Goal: Check status: Check status

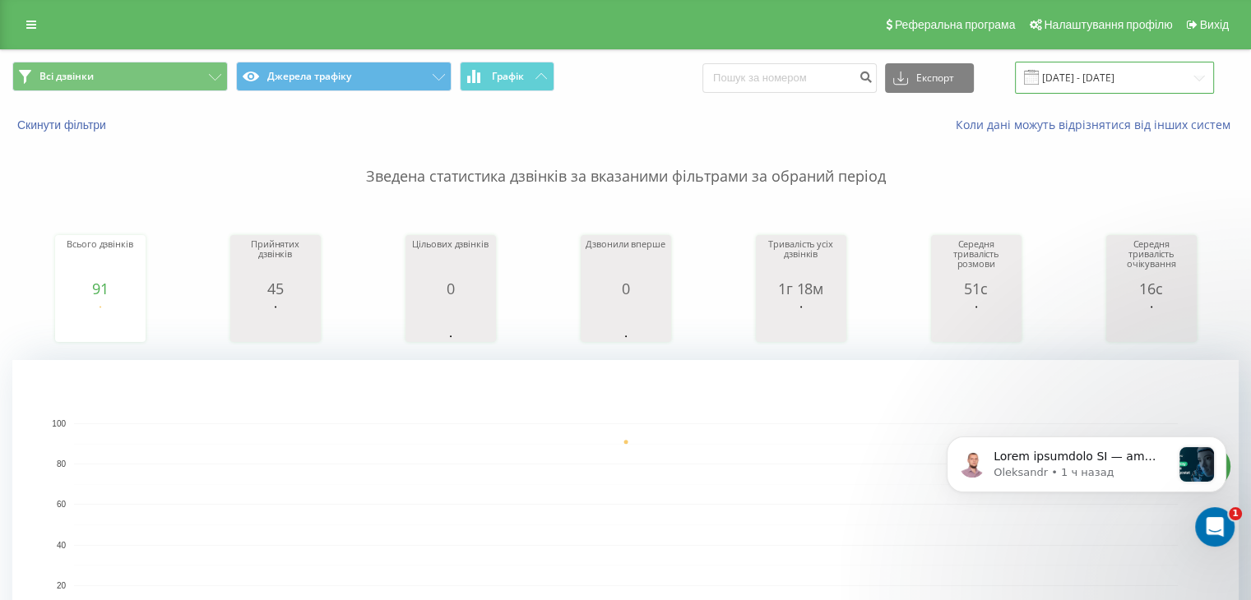
click at [1197, 76] on input "[DATE] - [DATE]" at bounding box center [1114, 78] width 199 height 32
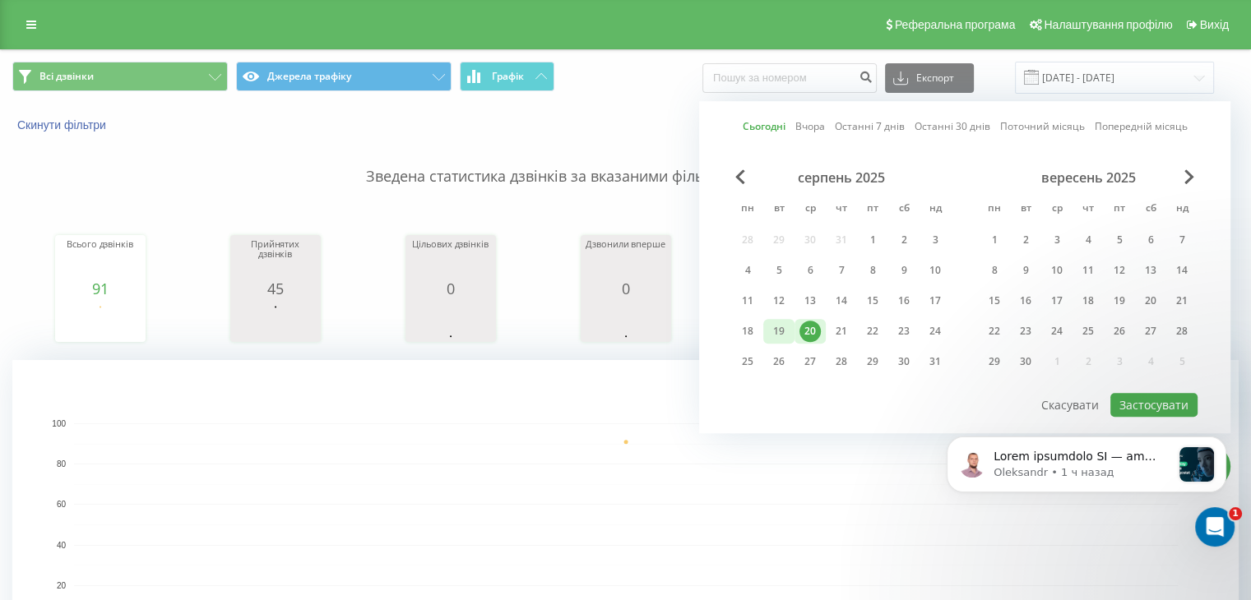
click at [772, 333] on div "19" at bounding box center [778, 331] width 21 height 21
click at [805, 322] on div "20" at bounding box center [809, 331] width 21 height 21
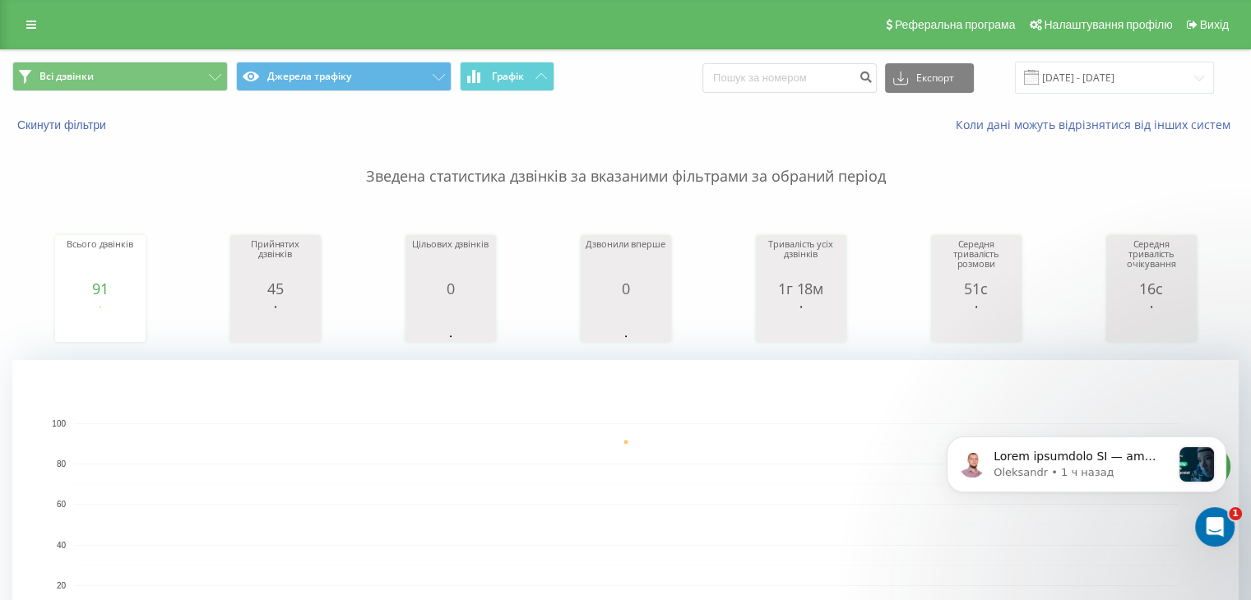
click at [831, 438] on rect "A chart." at bounding box center [626, 525] width 1104 height 203
click at [1102, 76] on input "[DATE] - [DATE]" at bounding box center [1114, 78] width 199 height 32
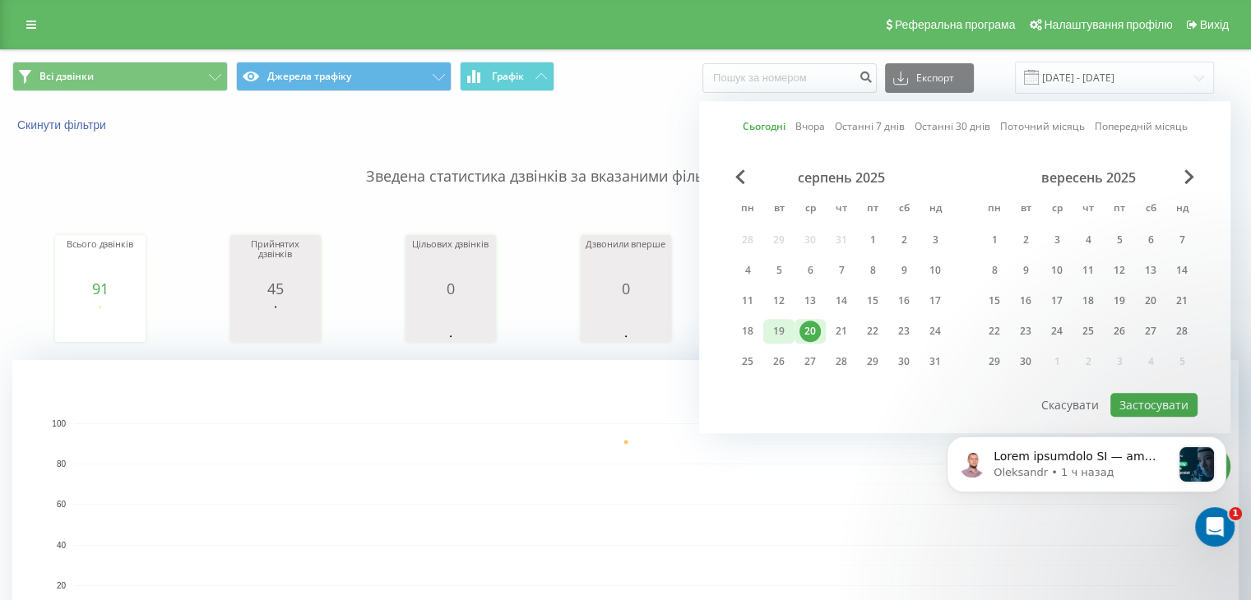
click at [780, 331] on div "19" at bounding box center [778, 331] width 21 height 21
click at [804, 331] on div "20" at bounding box center [809, 331] width 21 height 21
click at [1181, 398] on button "Застосувати" at bounding box center [1153, 405] width 87 height 24
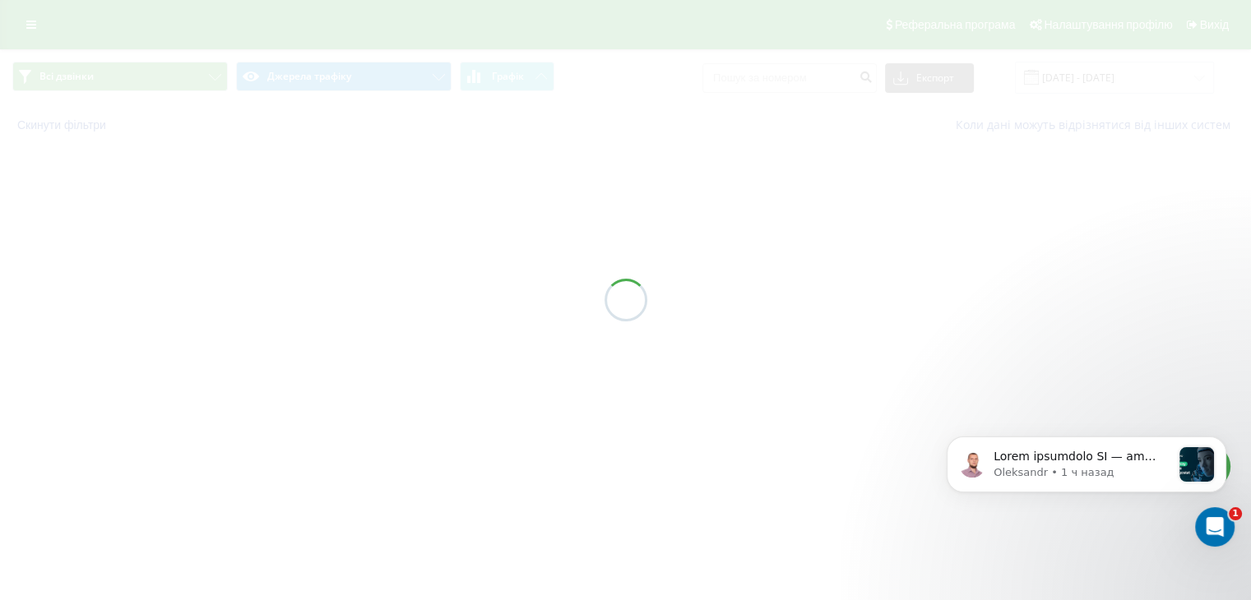
type input "19.08.2025 - 20.08.2025"
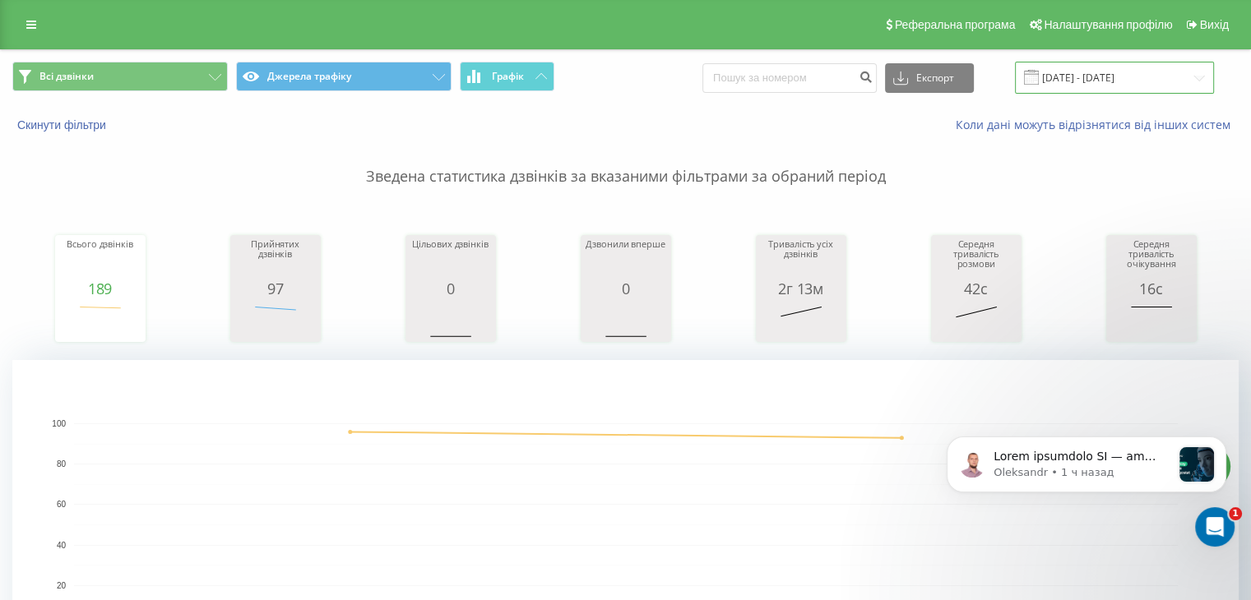
click at [1129, 75] on input "19.08.2025 - 20.08.2025" at bounding box center [1114, 78] width 199 height 32
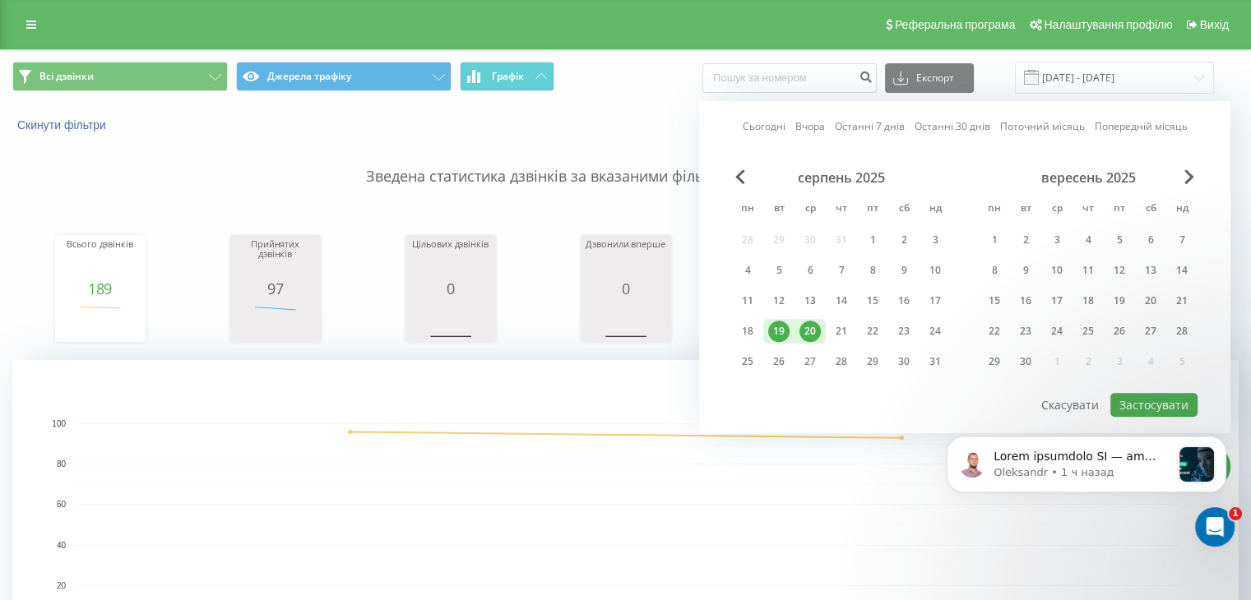
click at [816, 327] on div "20" at bounding box center [809, 331] width 21 height 21
click at [811, 332] on div "20" at bounding box center [809, 331] width 21 height 21
click at [764, 494] on rect "A chart." at bounding box center [626, 525] width 1104 height 203
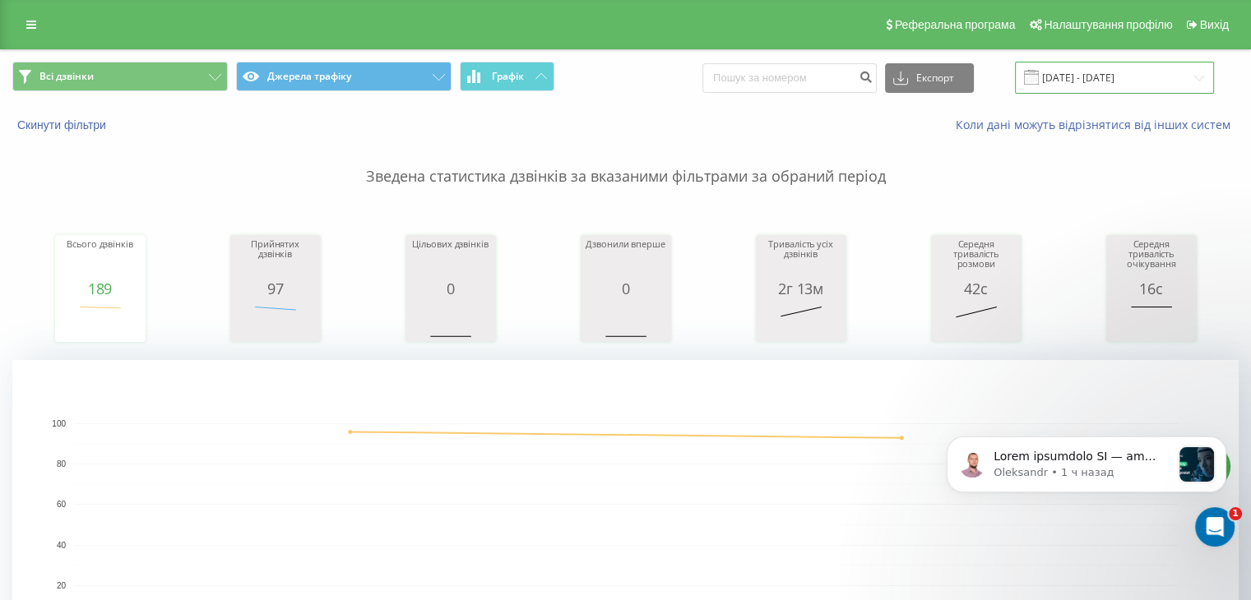
click at [1105, 85] on input "19.08.2025 - 20.08.2025" at bounding box center [1114, 78] width 199 height 32
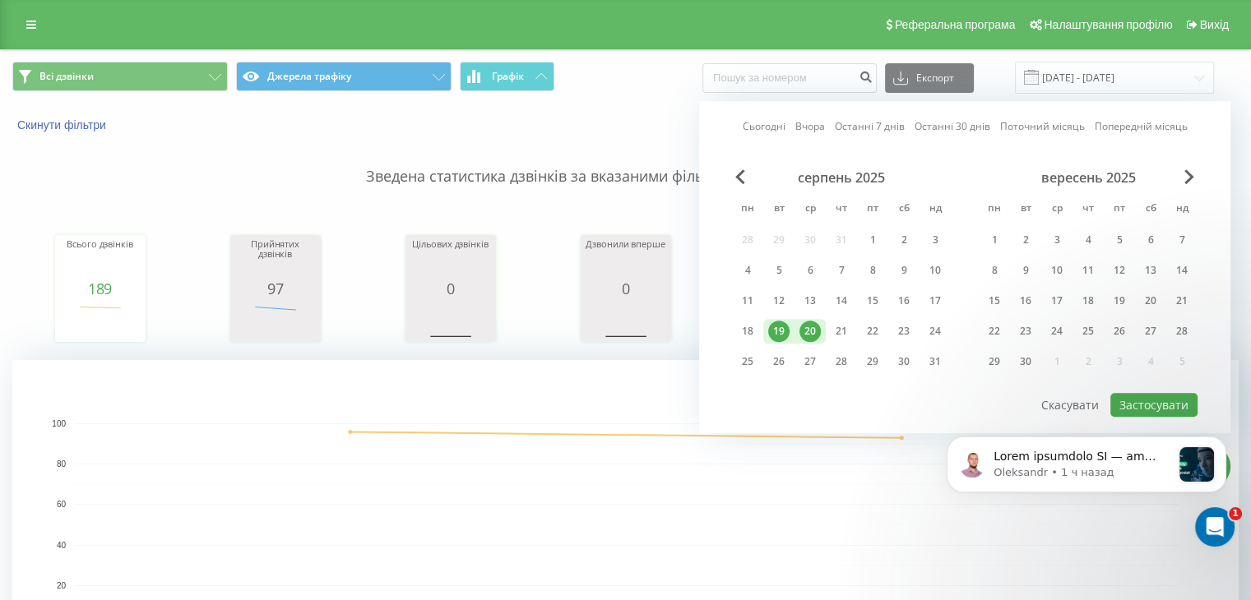
click at [805, 330] on div "20" at bounding box center [809, 331] width 21 height 21
click at [1157, 396] on button "Застосувати" at bounding box center [1153, 405] width 87 height 24
type input "[DATE] - [DATE]"
